Goal: Information Seeking & Learning: Learn about a topic

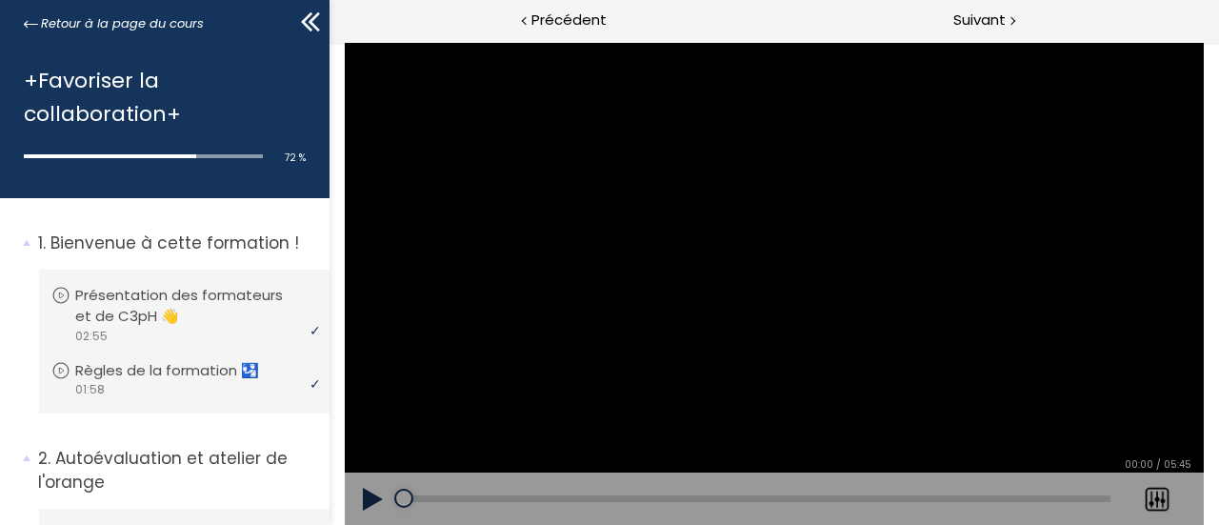
scroll to position [1418, 0]
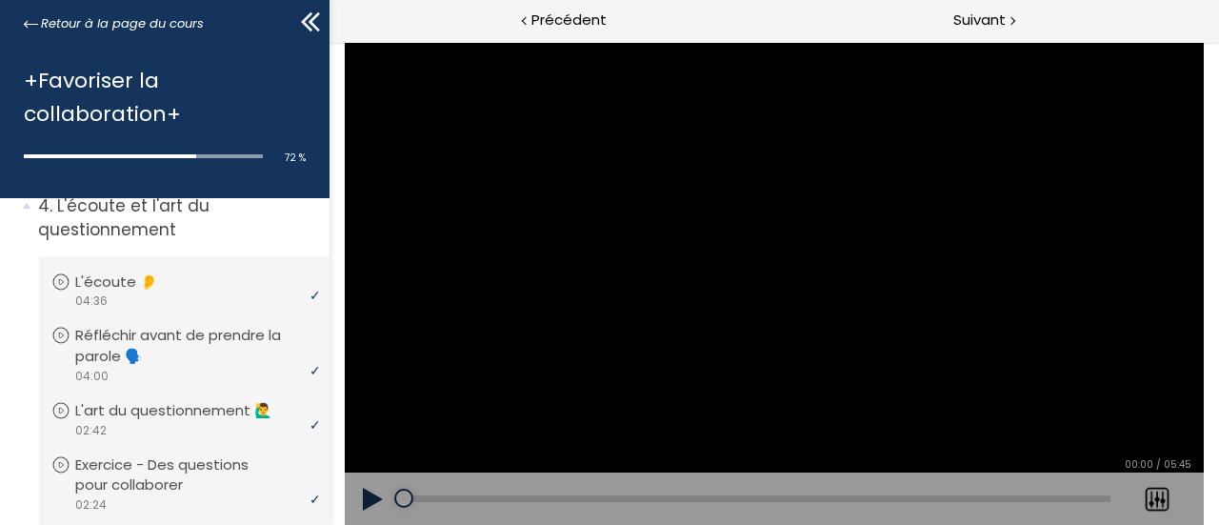
click at [365, 500] on button at bounding box center [372, 499] width 57 height 53
click at [766, 283] on div at bounding box center [773, 283] width 76 height 76
click at [768, 273] on div at bounding box center [773, 283] width 76 height 76
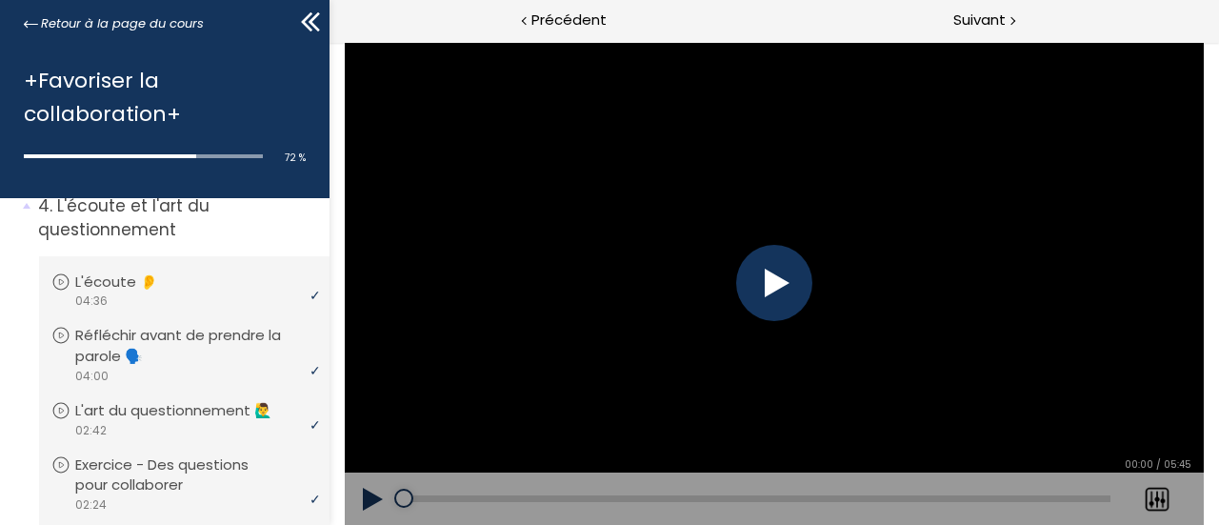
click at [768, 273] on div at bounding box center [773, 283] width 76 height 76
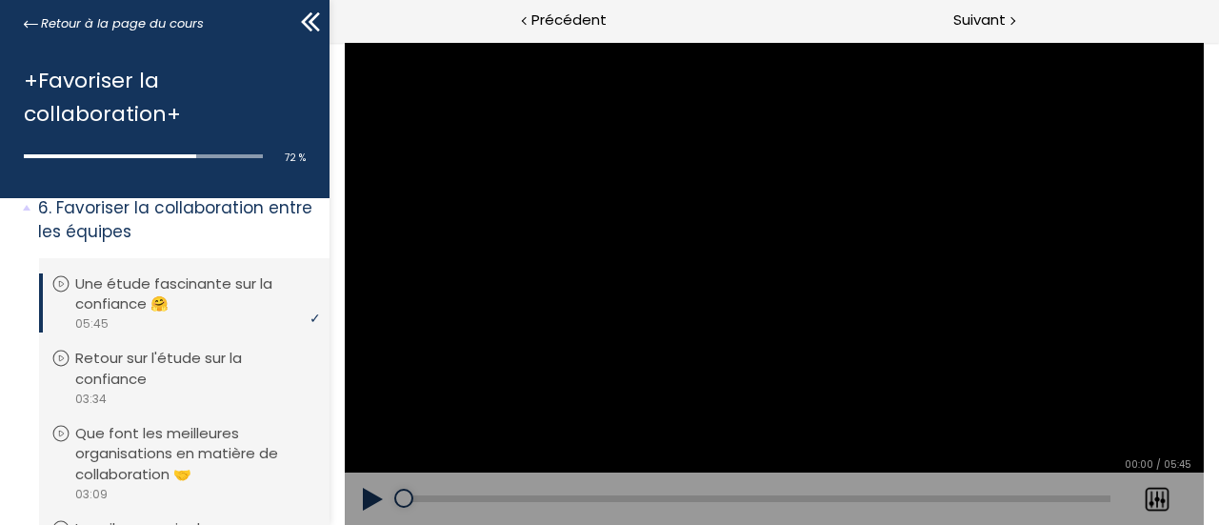
scroll to position [2236, 0]
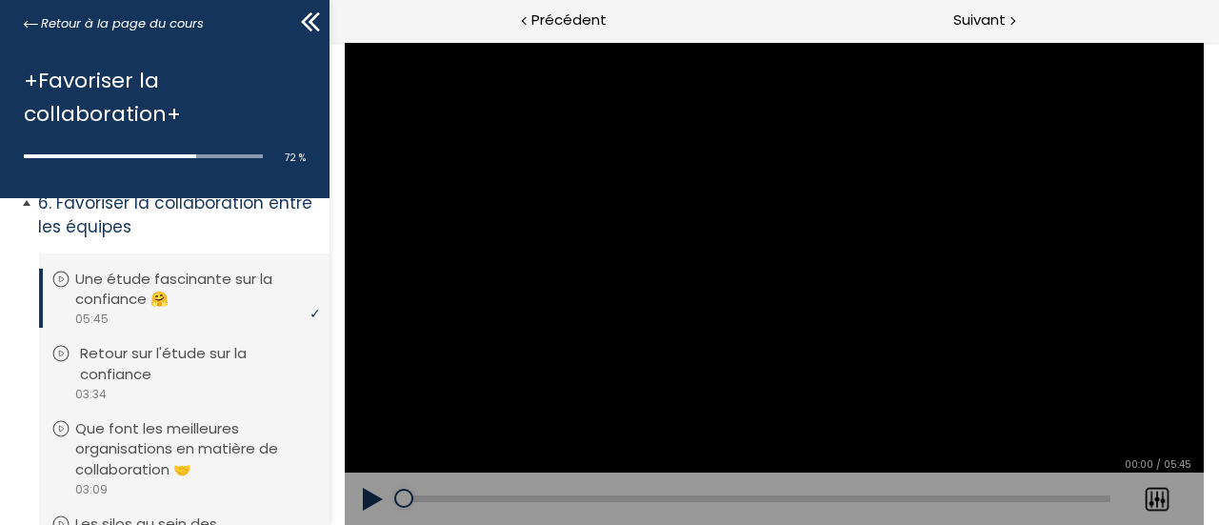
click at [193, 364] on p "Retour sur l'étude sur la confiance" at bounding box center [198, 364] width 237 height 42
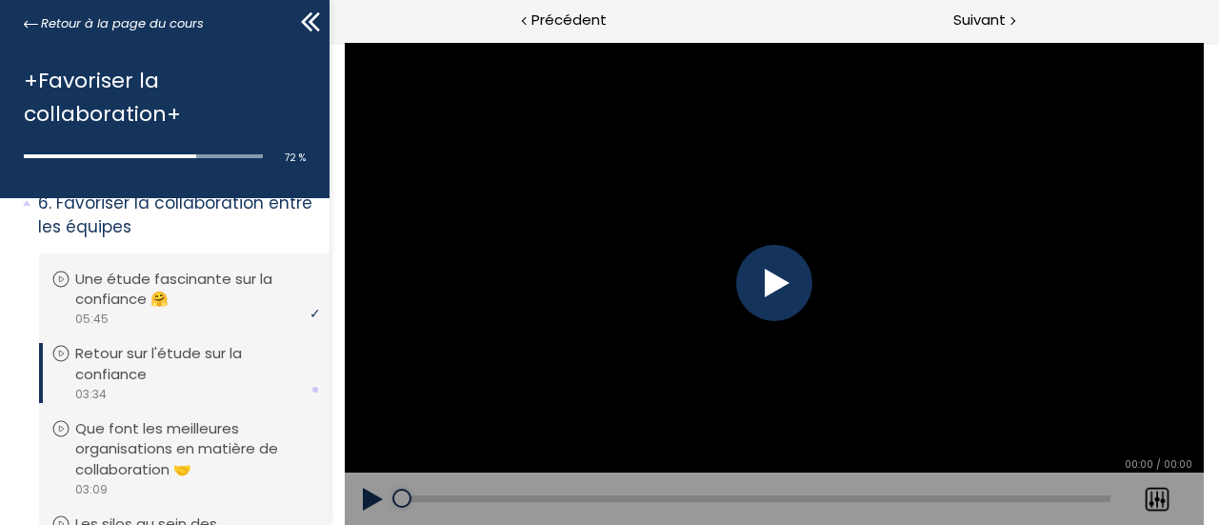
click at [783, 275] on div at bounding box center [773, 283] width 76 height 76
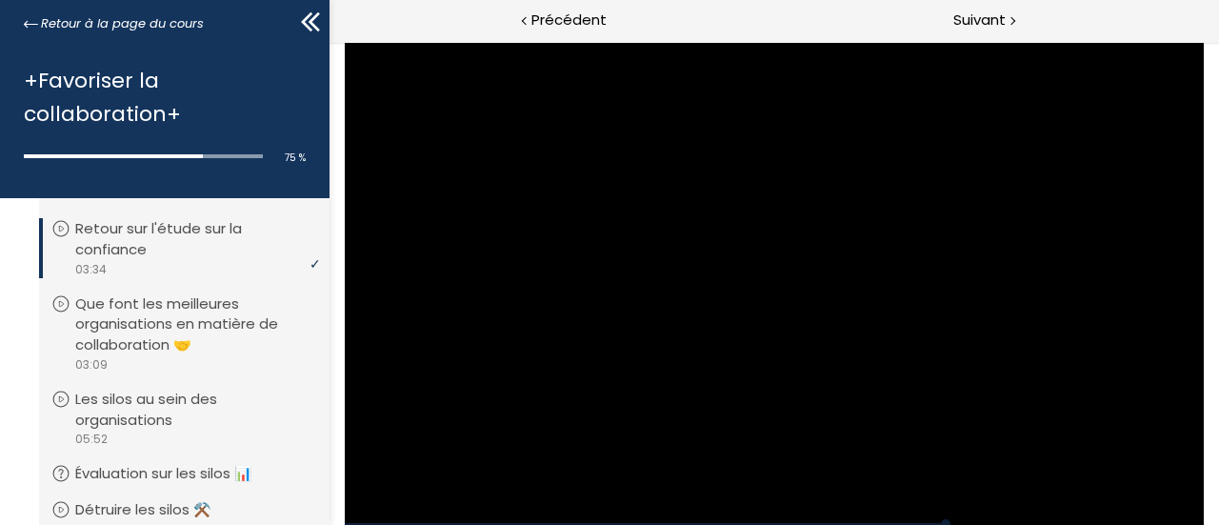
scroll to position [2349, 0]
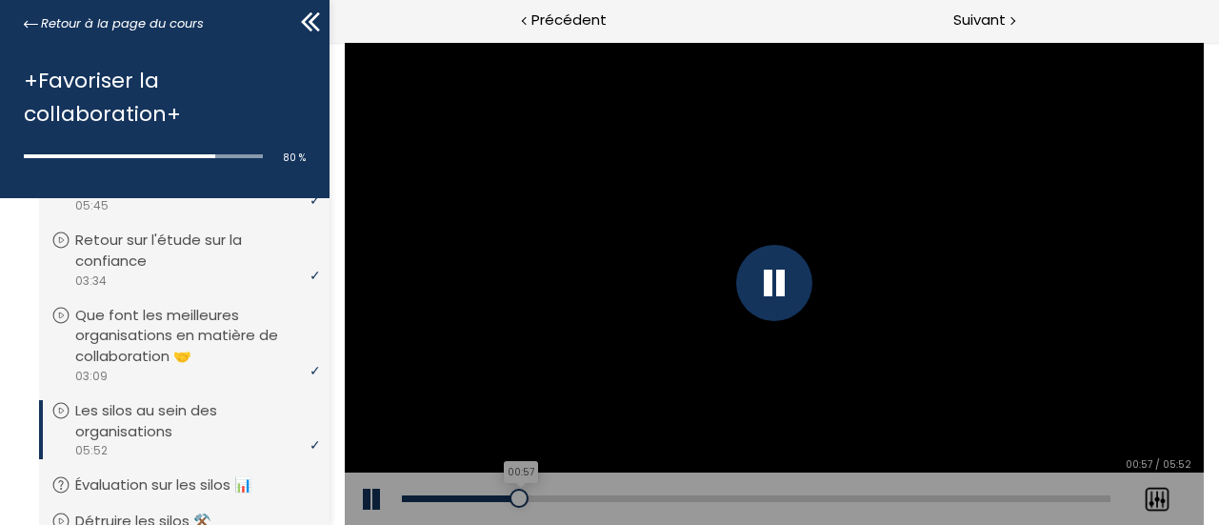
click at [518, 495] on div "00:57" at bounding box center [755, 498] width 709 height 7
click at [560, 495] on div "01:18" at bounding box center [755, 498] width 709 height 7
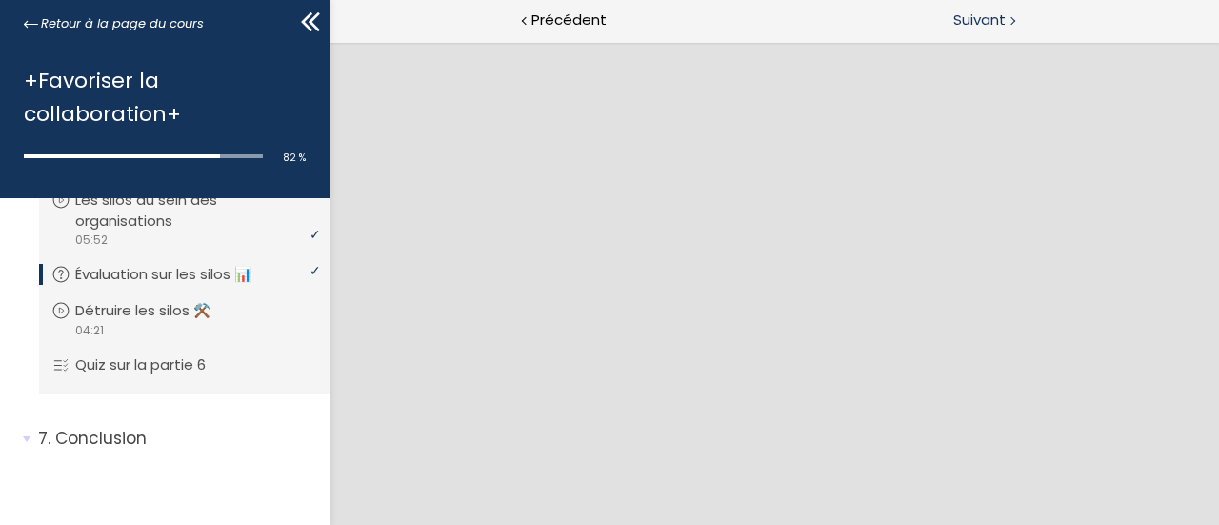
click at [988, 20] on span "Suivant" at bounding box center [980, 21] width 52 height 24
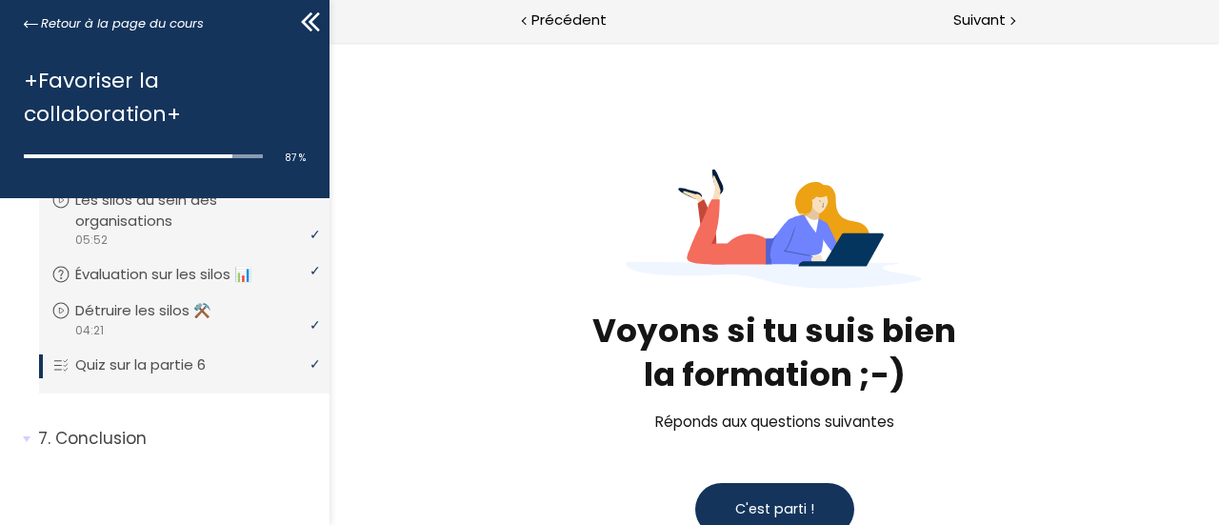
click at [777, 500] on span "C'est parti !" at bounding box center [773, 508] width 79 height 19
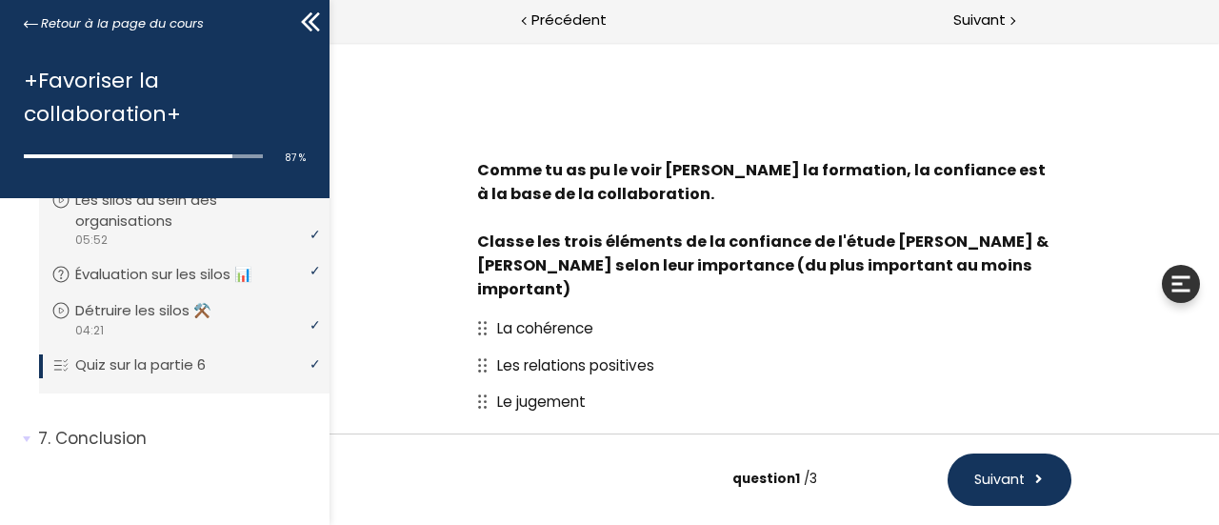
scroll to position [107, 0]
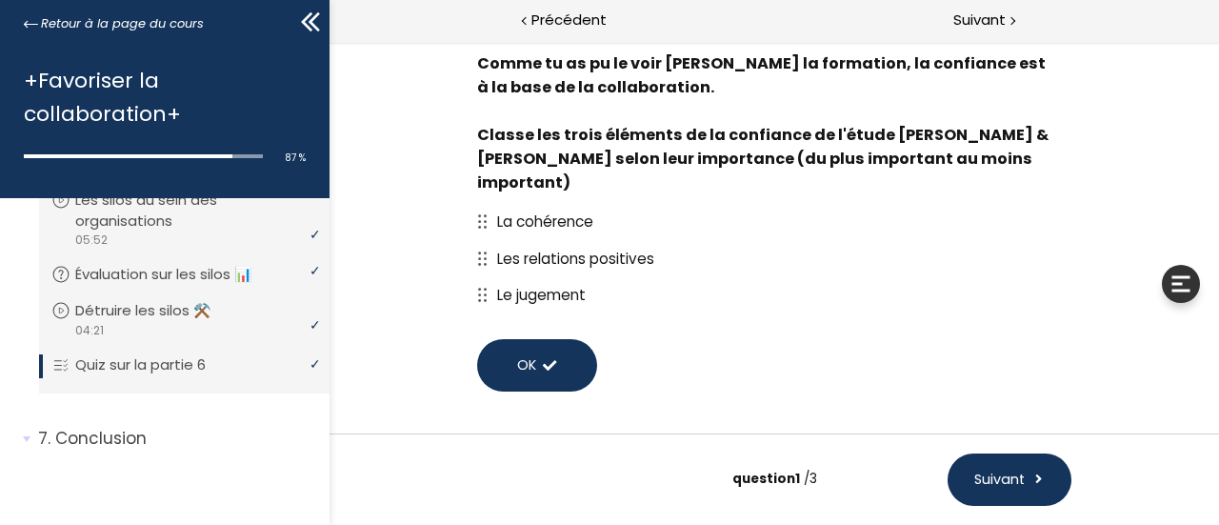
click at [477, 251] on icon at bounding box center [481, 258] width 10 height 14
click at [508, 249] on span "Les relations positives" at bounding box center [574, 259] width 157 height 20
click at [476, 251] on icon at bounding box center [481, 258] width 10 height 14
click at [512, 249] on span "Les relations positives" at bounding box center [574, 259] width 157 height 20
click at [496, 249] on span "Les relations positives" at bounding box center [574, 259] width 157 height 20
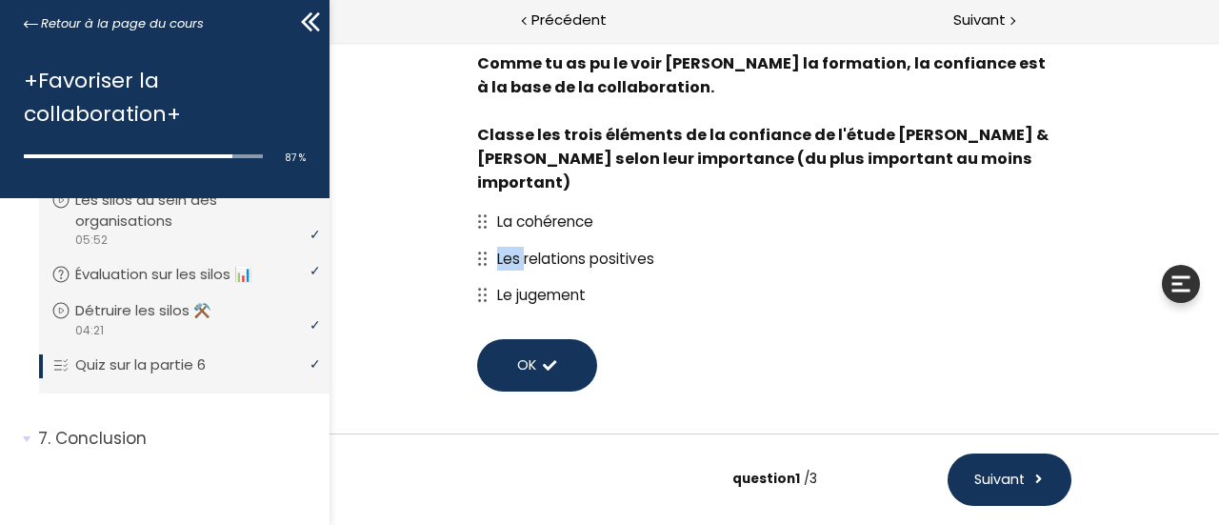
click at [496, 249] on span "Les relations positives" at bounding box center [574, 259] width 157 height 20
click at [553, 339] on button "OK" at bounding box center [536, 365] width 120 height 52
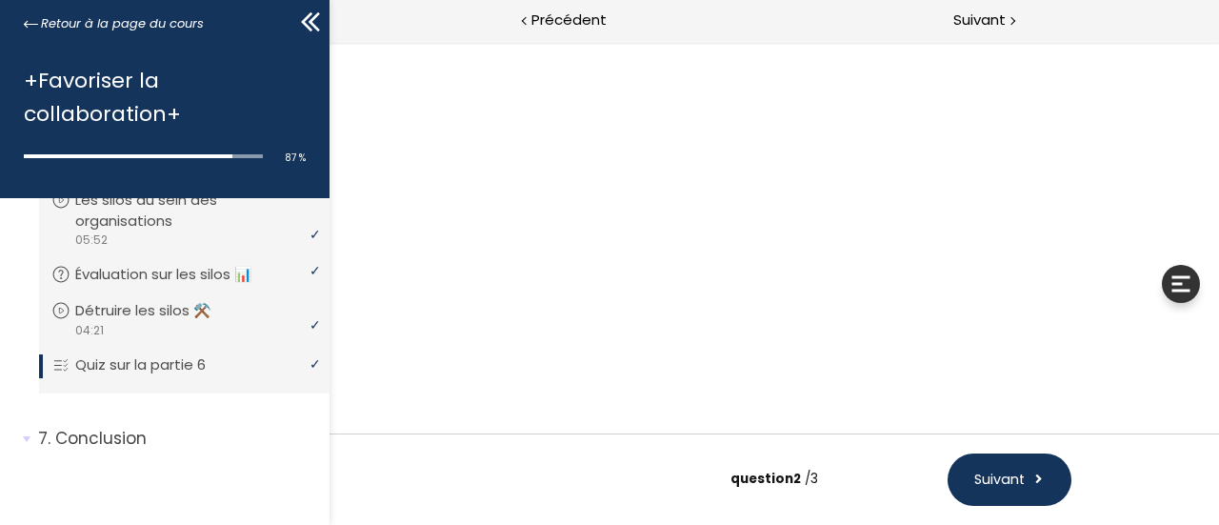
scroll to position [25, 0]
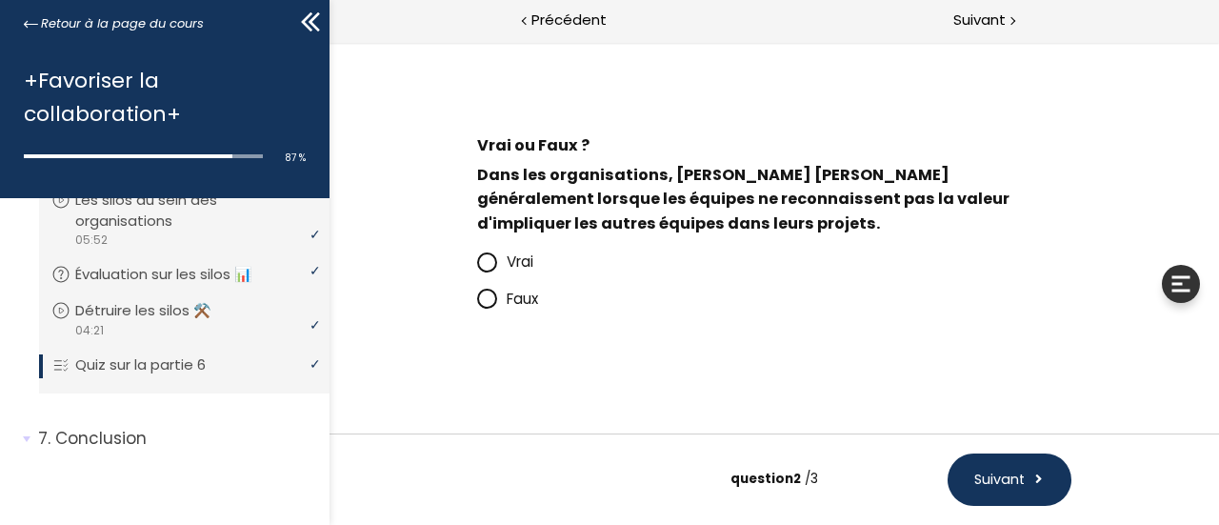
click at [490, 265] on icon at bounding box center [486, 262] width 16 height 16
click at [476, 267] on input "Vrai" at bounding box center [476, 267] width 0 height 0
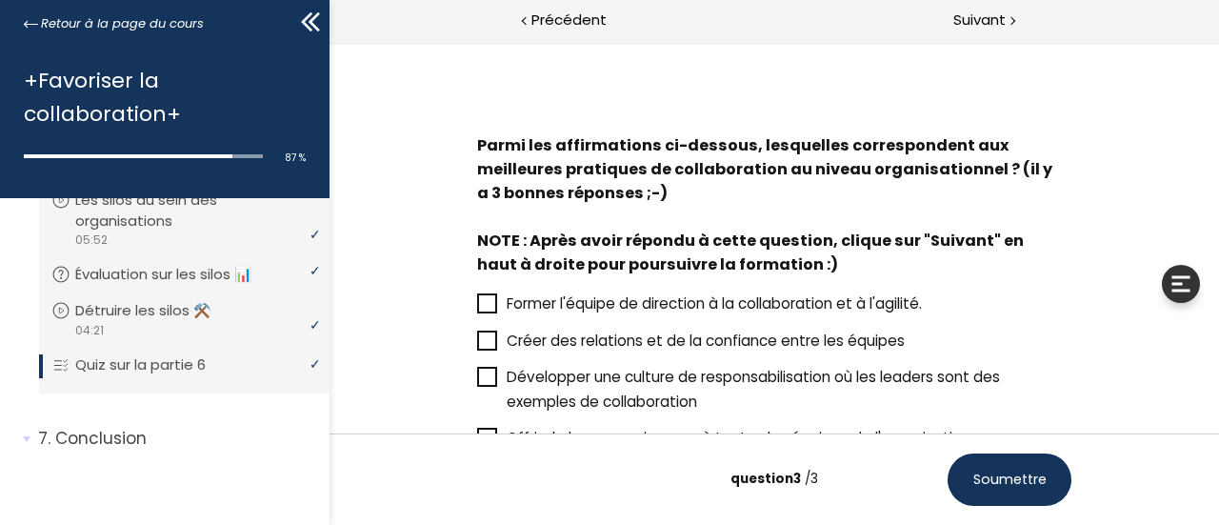
scroll to position [107, 0]
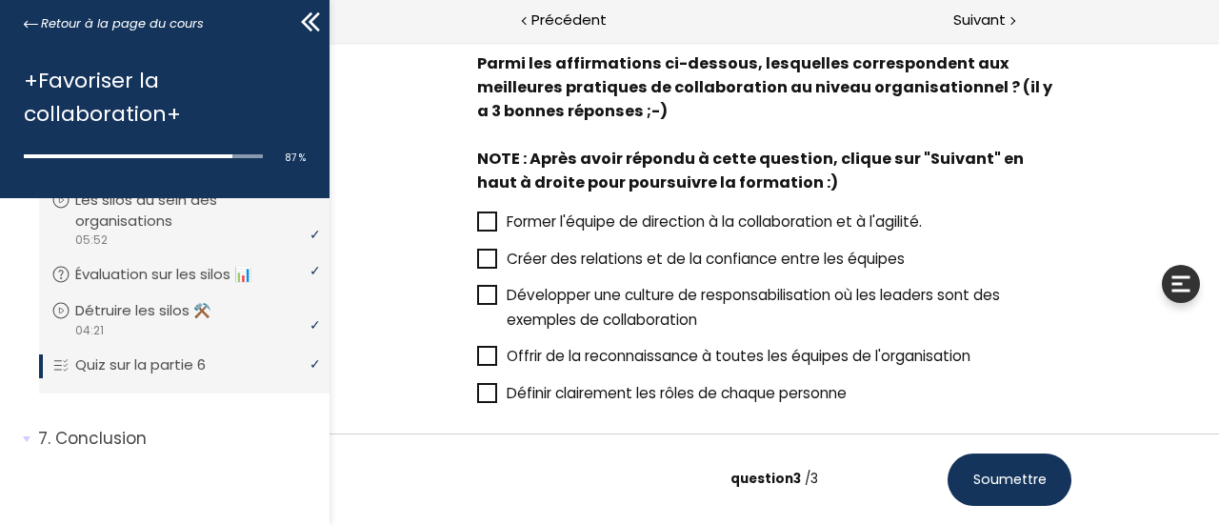
click at [481, 260] on icon at bounding box center [486, 259] width 16 height 16
click at [476, 264] on input "Créer des relations et de la confiance entre les équipes" at bounding box center [476, 264] width 0 height 0
click at [486, 355] on icon at bounding box center [486, 356] width 15 height 15
click at [476, 361] on input "Offrir de la reconnaissance à toutes les équipes de l'organisation" at bounding box center [476, 361] width 0 height 0
click at [485, 402] on span at bounding box center [486, 393] width 20 height 20
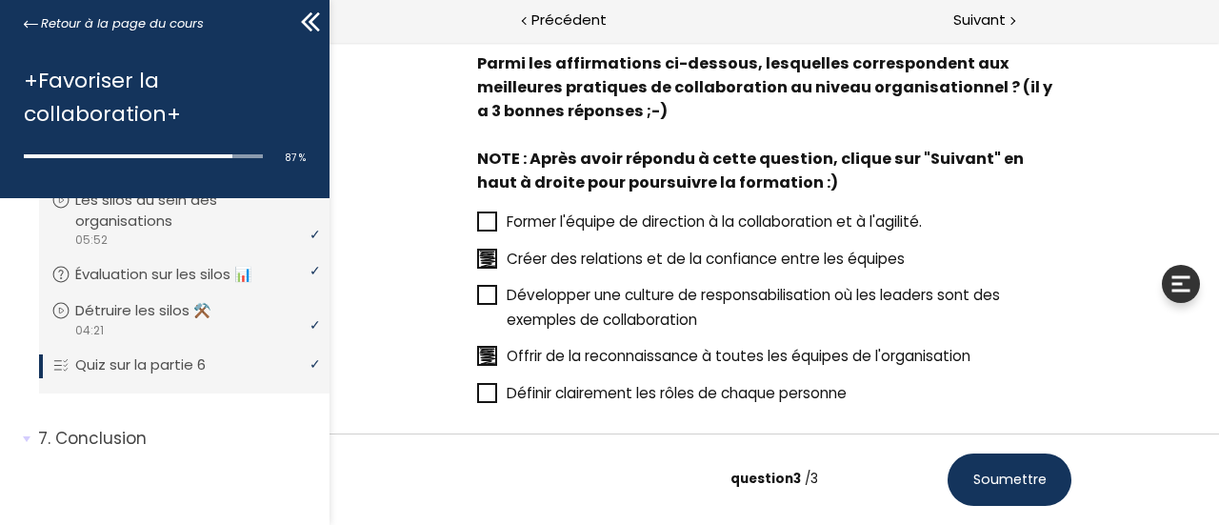
click at [476, 398] on input "Définir clairement les rôles de chaque personne" at bounding box center [476, 398] width 0 height 0
click at [1048, 490] on button "Soumettre" at bounding box center [1009, 479] width 124 height 52
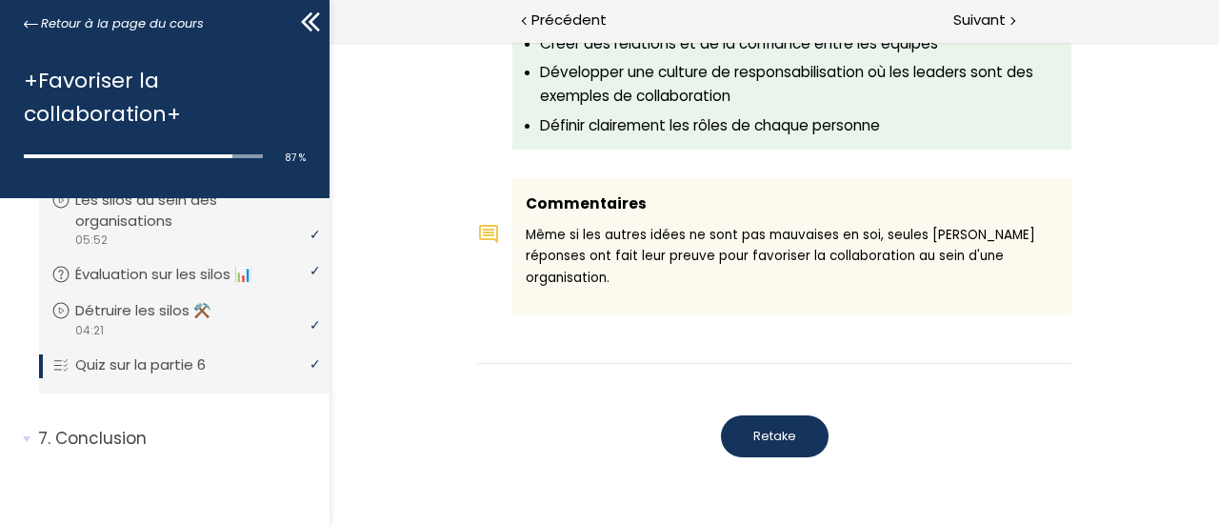
scroll to position [1909, 0]
click at [970, 18] on span "Suivant" at bounding box center [980, 21] width 52 height 24
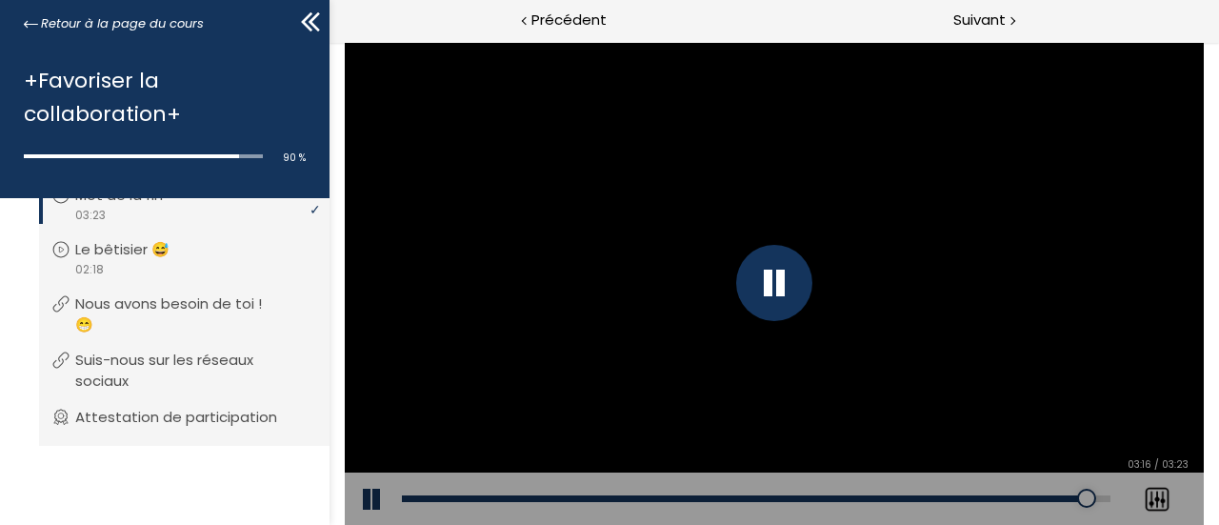
scroll to position [2867, 0]
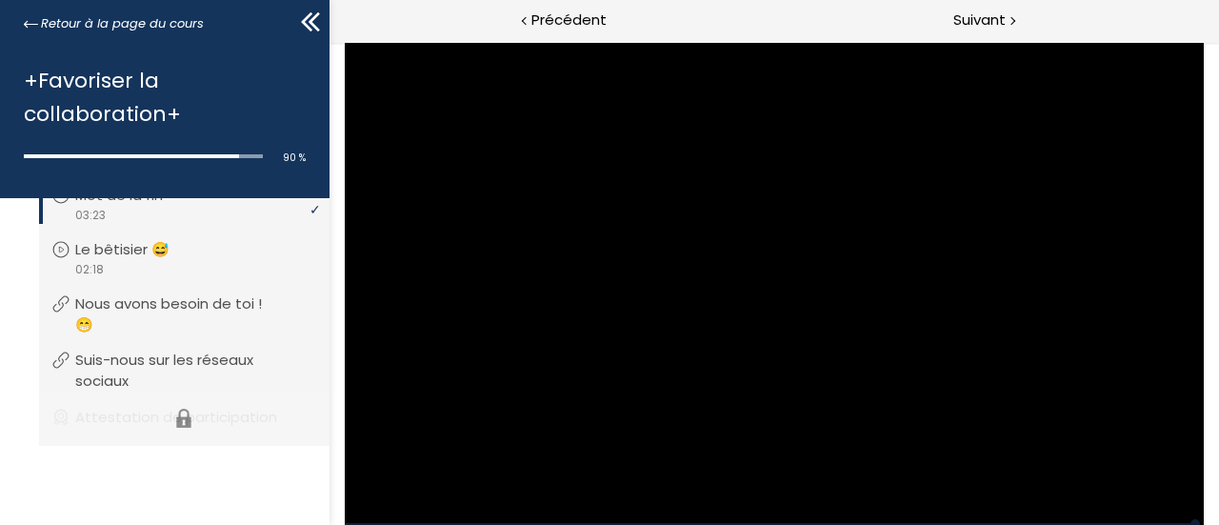
click at [97, 422] on li "Vous devez avoir terminé l'unité (Attestation de participation) pour pouvoir co…" at bounding box center [184, 419] width 291 height 54
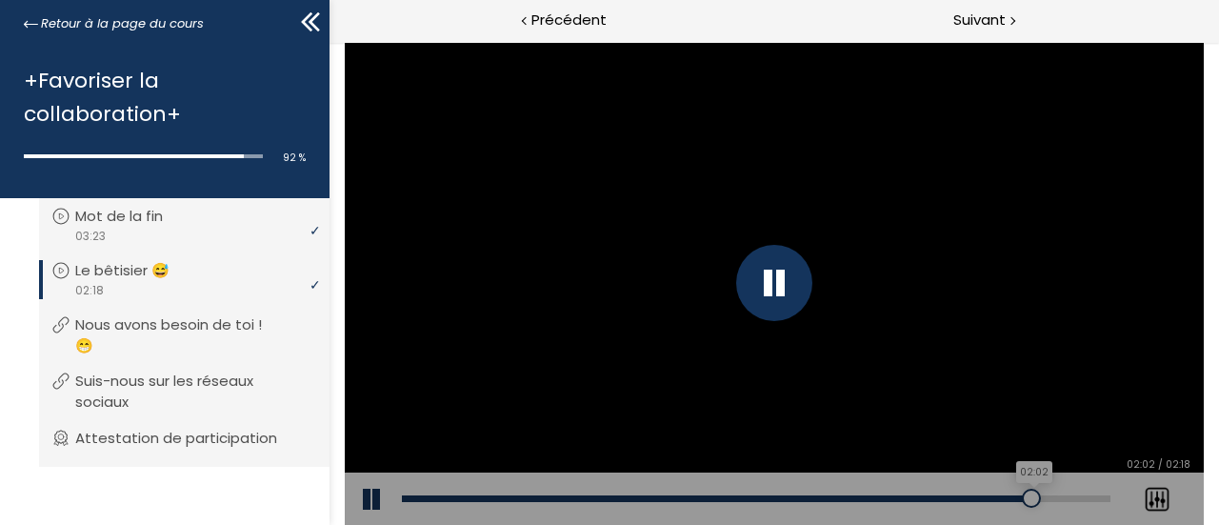
click at [1032, 498] on div "02:02" at bounding box center [755, 498] width 709 height 7
click at [1104, 493] on div "Add chapter 02:13" at bounding box center [755, 499] width 709 height 53
click at [1100, 497] on div "02:15" at bounding box center [755, 498] width 709 height 7
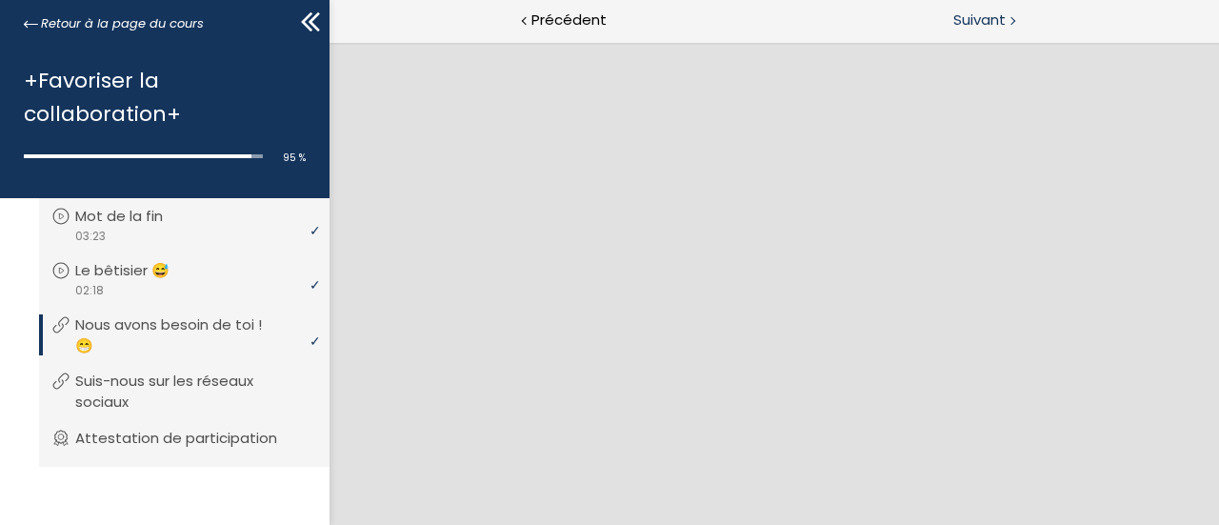
click at [974, 18] on span "Suivant" at bounding box center [980, 21] width 52 height 24
click at [215, 396] on p "Suis-nous sur les réseaux sociaux" at bounding box center [193, 392] width 237 height 42
click at [957, 20] on span "Suivant" at bounding box center [980, 21] width 52 height 24
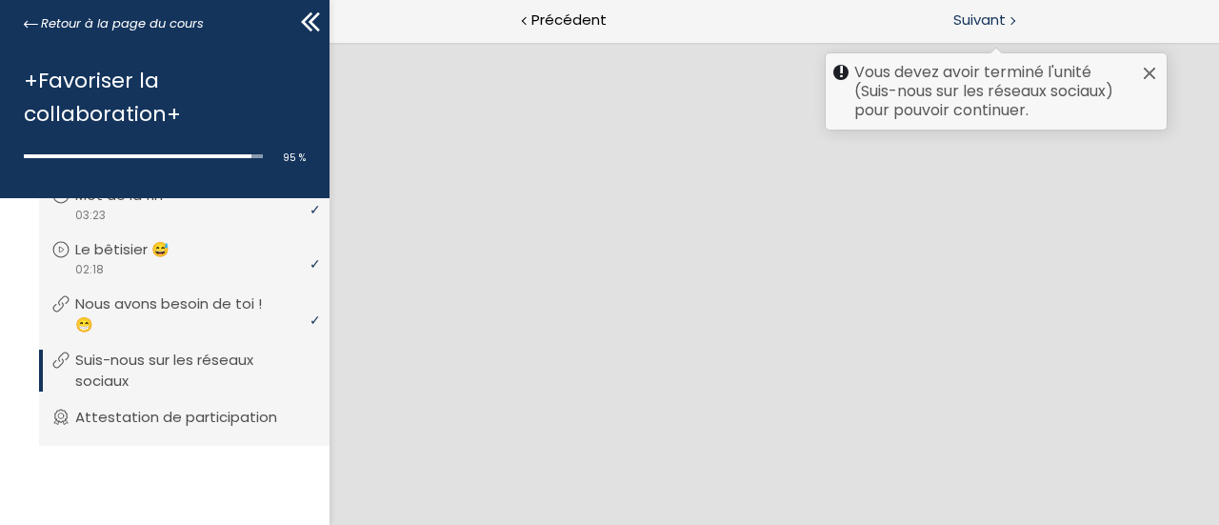
scroll to position [2875, 0]
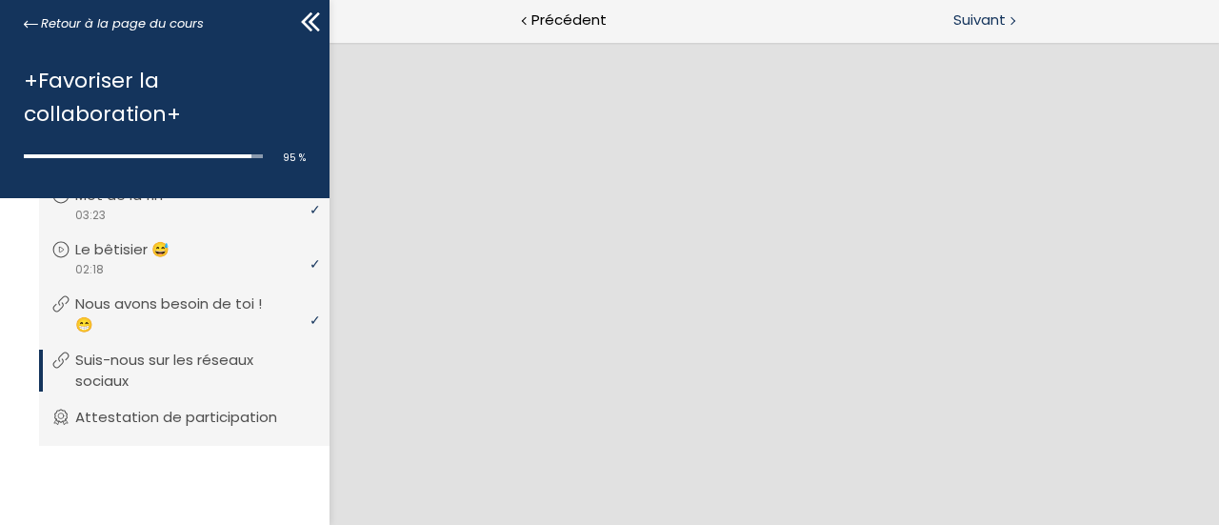
click at [971, 18] on span "Suivant" at bounding box center [980, 21] width 52 height 24
click at [233, 355] on p "Suis-nous sur les réseaux sociaux" at bounding box center [193, 371] width 237 height 42
click at [979, 26] on span "Suivant" at bounding box center [980, 21] width 52 height 24
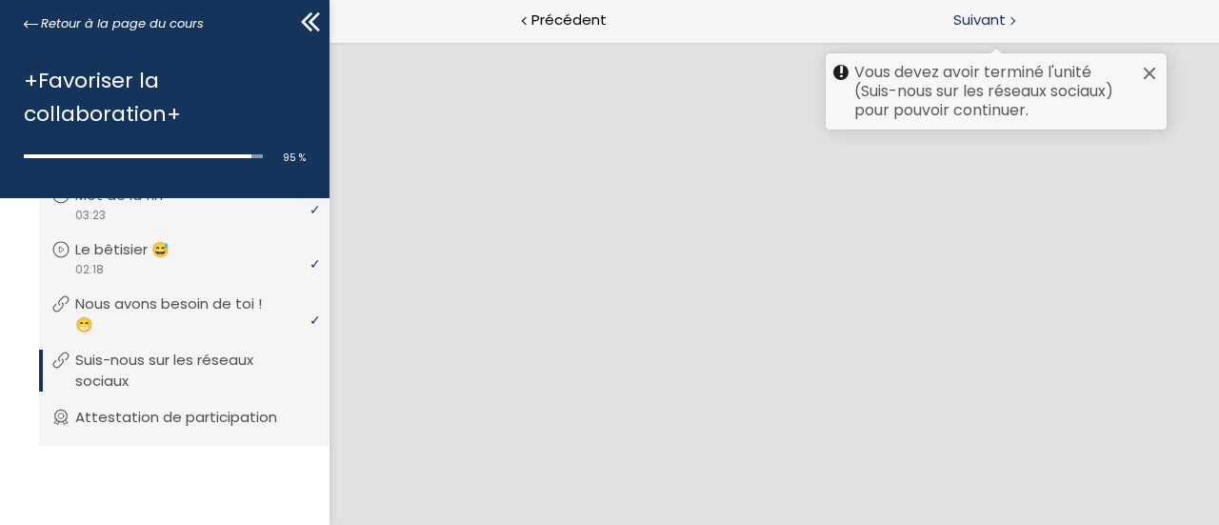
click at [979, 26] on span "Suivant" at bounding box center [980, 21] width 52 height 24
click at [600, 13] on span "Précédent" at bounding box center [569, 21] width 75 height 24
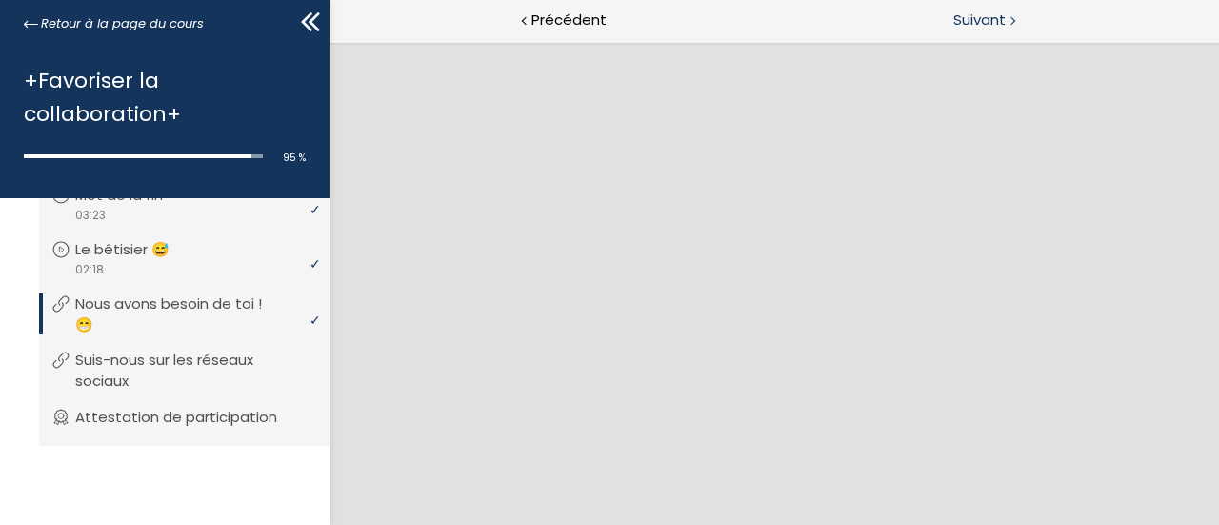
click at [966, 11] on span "Suivant" at bounding box center [980, 21] width 52 height 24
click at [967, 11] on span "Suivant" at bounding box center [980, 21] width 52 height 24
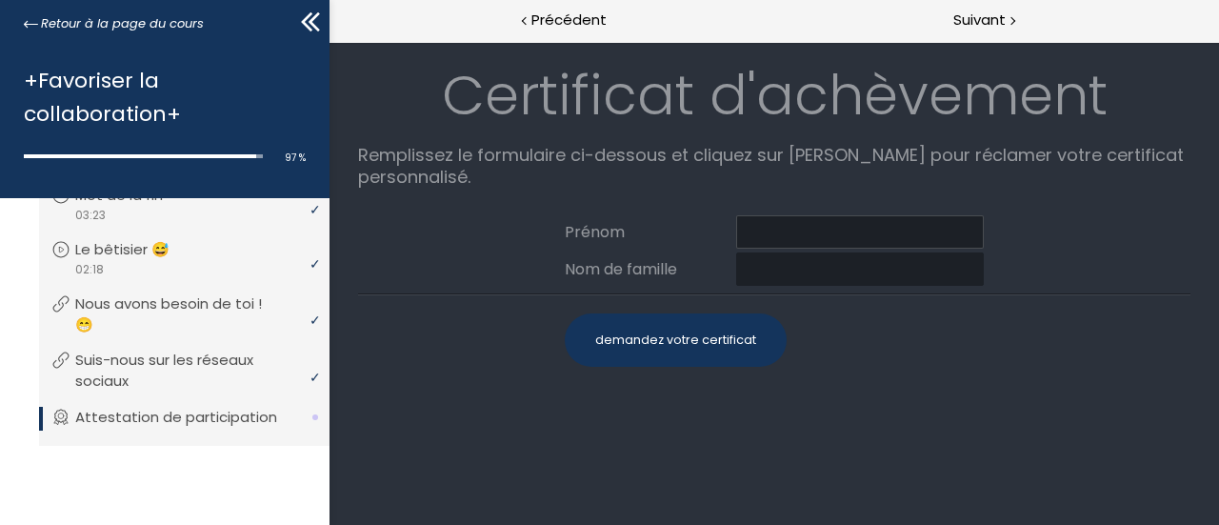
click at [794, 233] on input at bounding box center [859, 231] width 248 height 33
type input "[PERSON_NAME]"
click at [787, 260] on input at bounding box center [859, 268] width 248 height 33
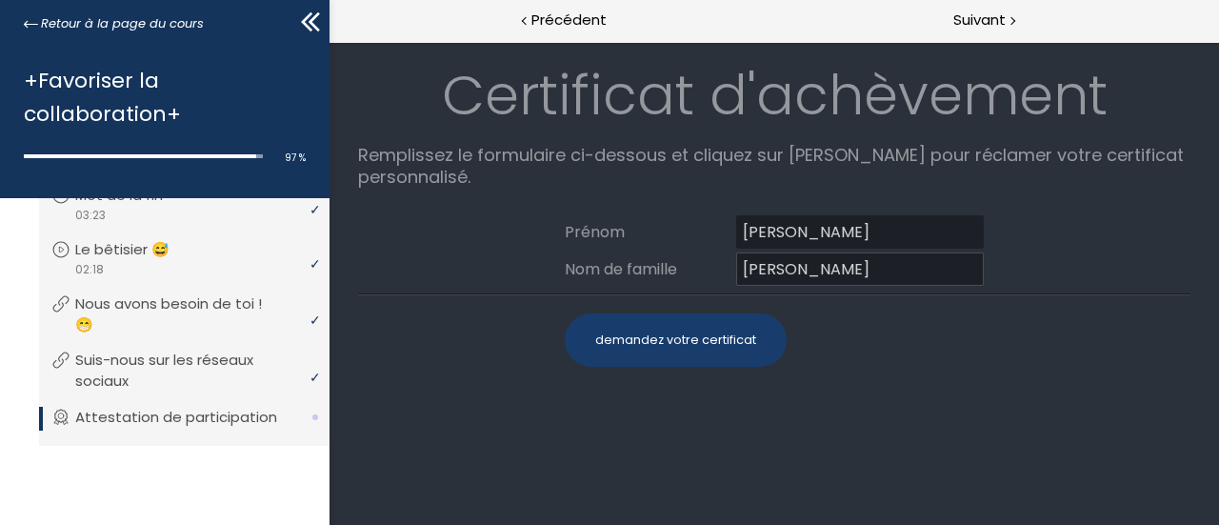
type input "[PERSON_NAME]"
click at [723, 332] on div "demandez votre certificat" at bounding box center [675, 339] width 222 height 53
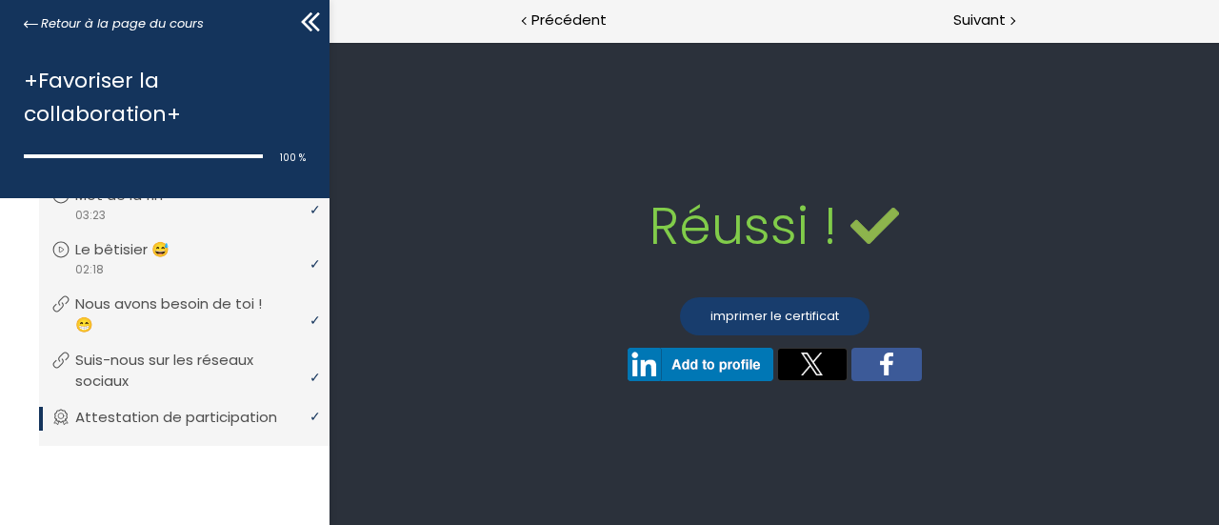
click at [737, 311] on link "imprimer le certificat" at bounding box center [774, 316] width 190 height 38
click at [753, 313] on link "imprimer le certificat" at bounding box center [774, 316] width 190 height 38
